Goal: Task Accomplishment & Management: Manage account settings

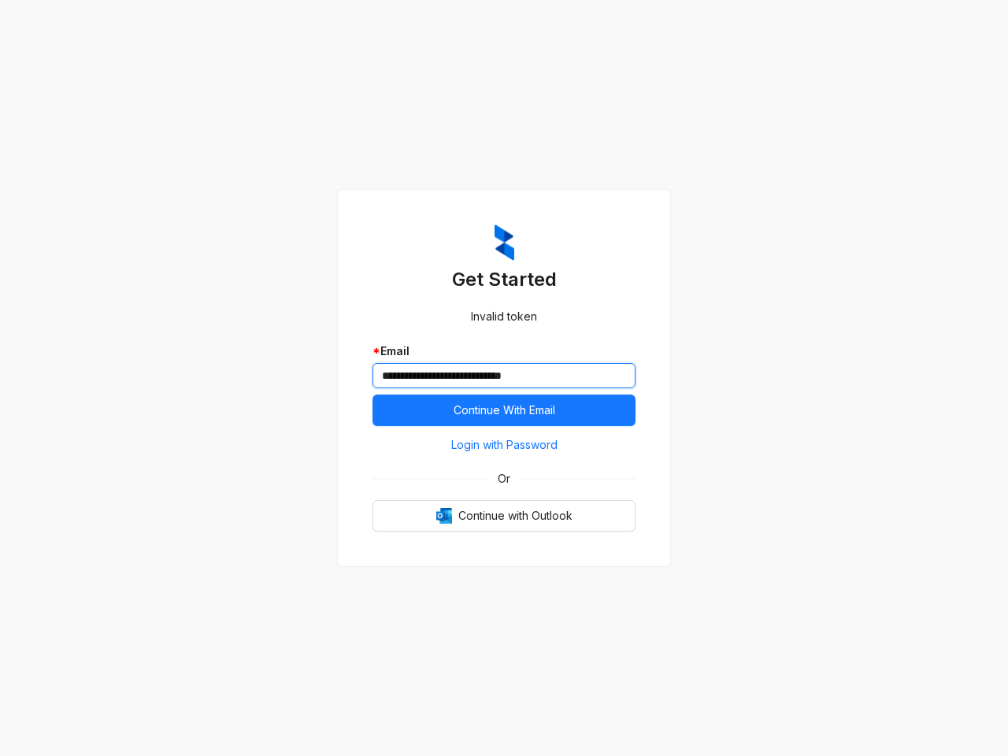
click at [504, 378] on input "**********" at bounding box center [503, 375] width 263 height 25
click at [504, 410] on span "Continue With Email" at bounding box center [505, 410] width 102 height 17
click at [504, 445] on span "Login with Password" at bounding box center [504, 444] width 106 height 17
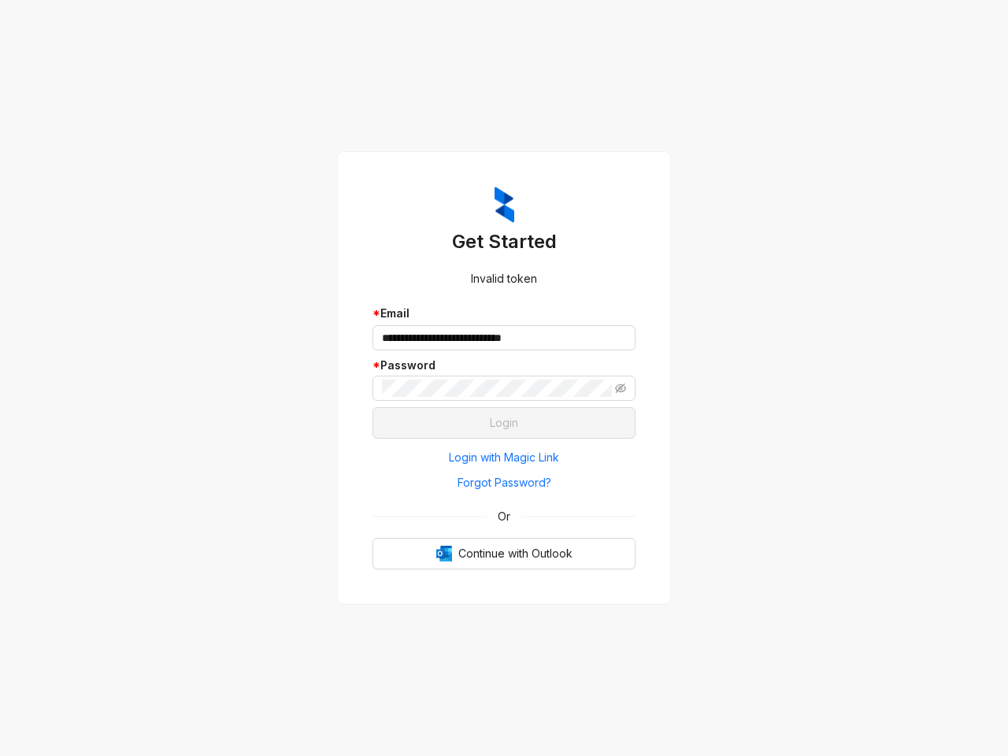
click at [504, 516] on span "Or" at bounding box center [504, 516] width 35 height 17
